Goal: Obtain resource: Download file/media

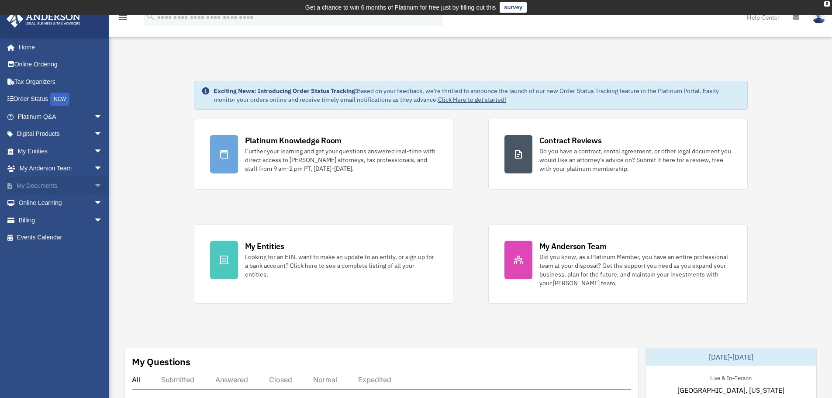
click at [94, 187] on span "arrow_drop_down" at bounding box center [102, 186] width 17 height 18
click at [41, 204] on link "Box" at bounding box center [64, 202] width 104 height 17
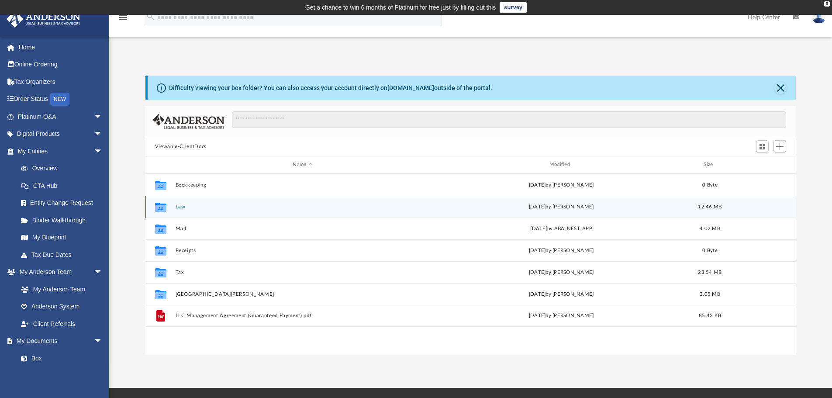
scroll to position [192, 644]
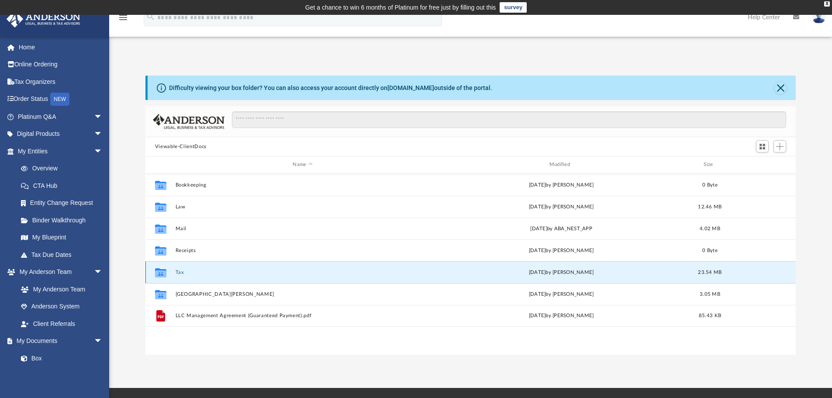
click at [214, 273] on button "Tax" at bounding box center [302, 272] width 255 height 6
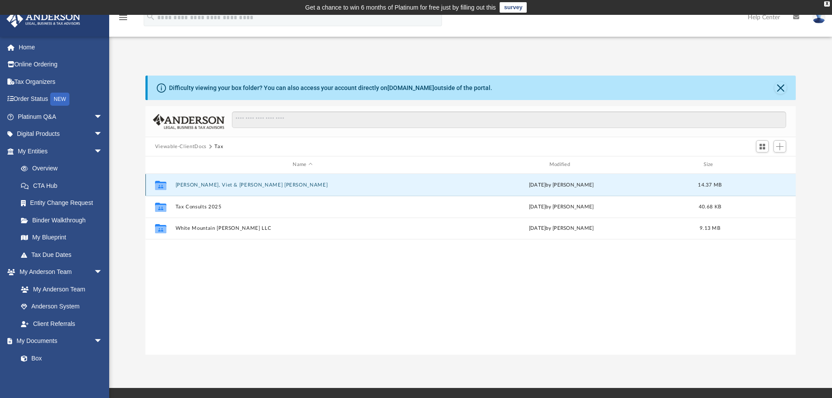
click at [211, 184] on button "[PERSON_NAME], Viet & [PERSON_NAME] [PERSON_NAME]" at bounding box center [302, 185] width 255 height 6
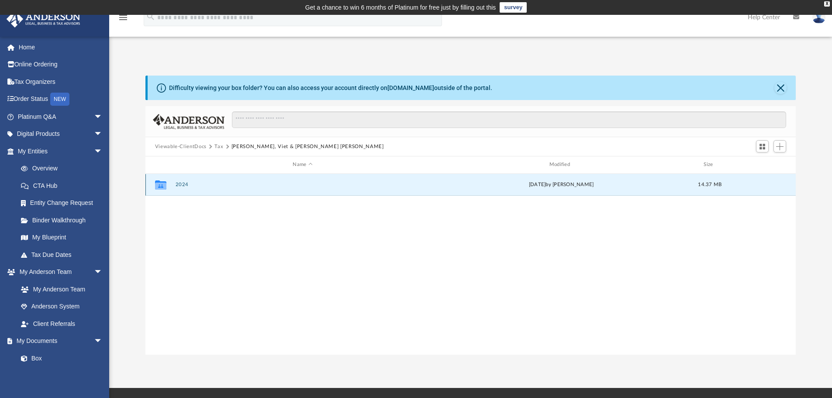
click at [190, 185] on button "2024" at bounding box center [302, 185] width 255 height 6
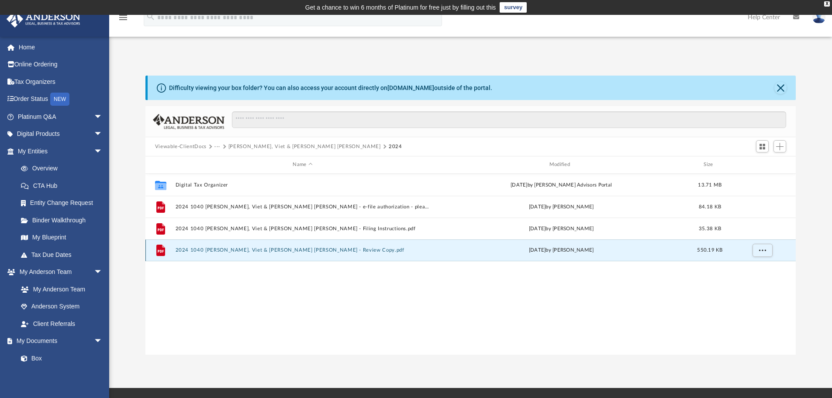
click at [243, 253] on button "2024 1040 [PERSON_NAME], Viet & [PERSON_NAME] [PERSON_NAME] - Review Copy.pdf" at bounding box center [302, 250] width 255 height 6
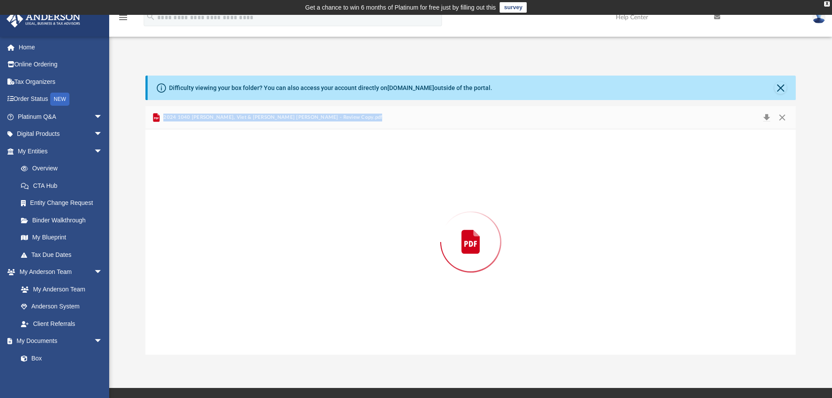
click at [243, 253] on div "Preview" at bounding box center [470, 241] width 651 height 225
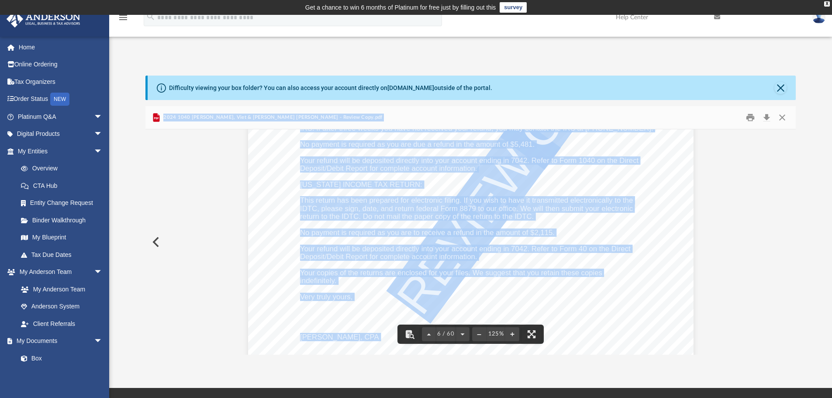
scroll to position [3014, 0]
